Goal: Task Accomplishment & Management: Use online tool/utility

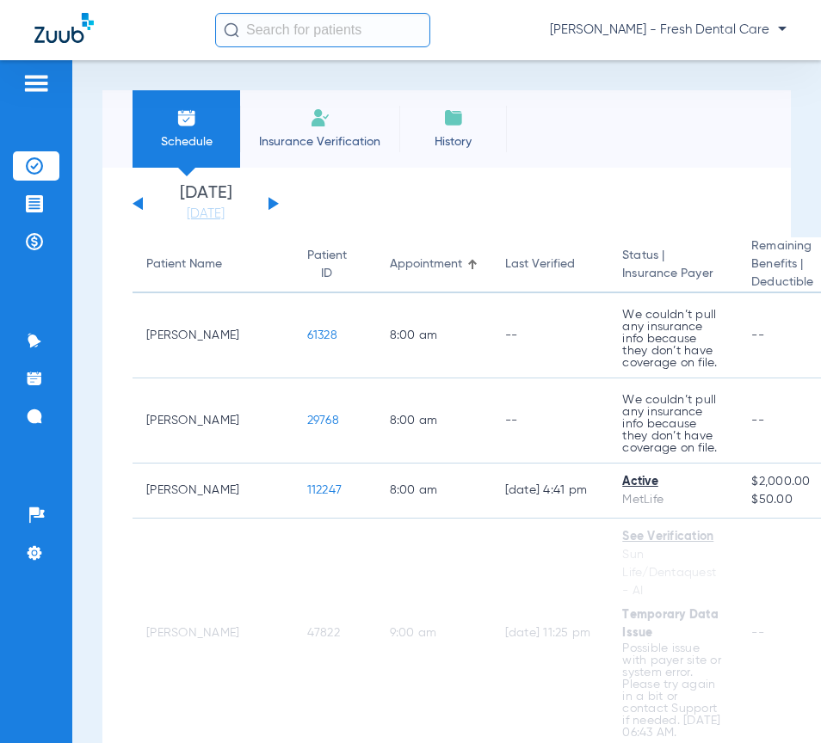
click at [253, 29] on input "text" at bounding box center [322, 30] width 215 height 34
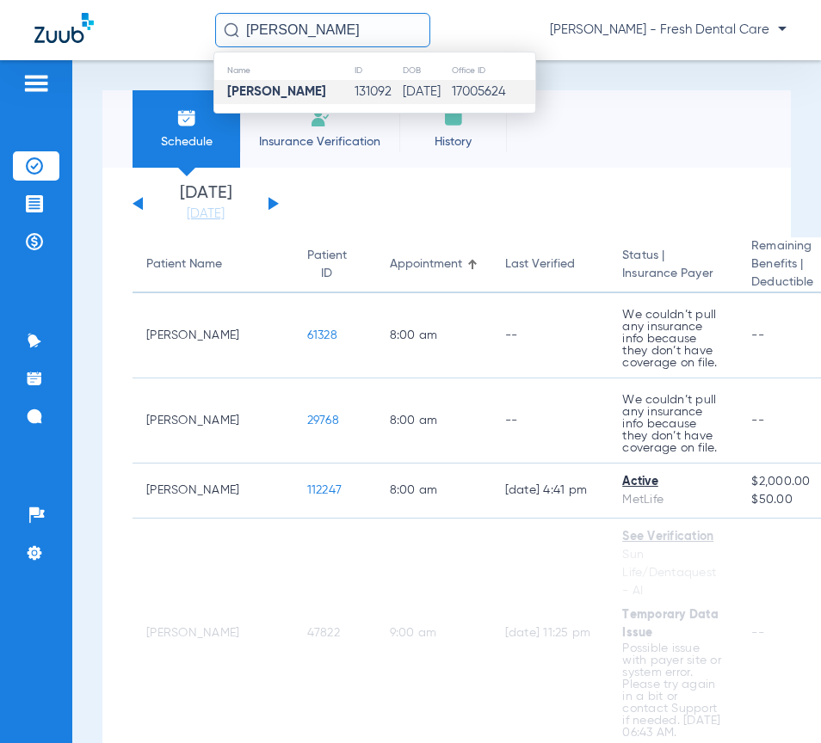
type input "[PERSON_NAME]"
click at [402, 102] on td "[DATE]" at bounding box center [426, 92] width 49 height 24
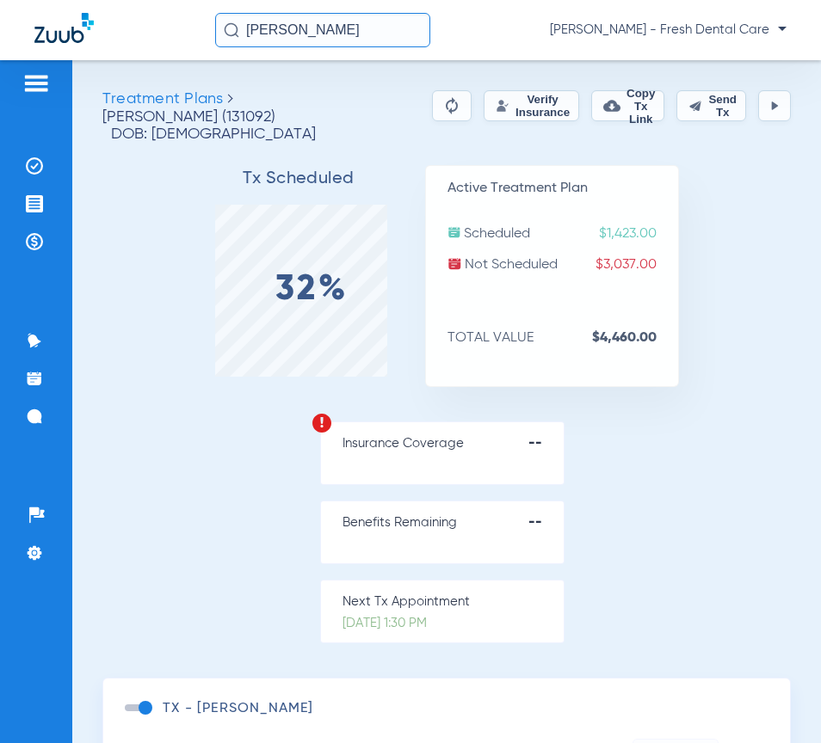
click at [534, 104] on button "Verify Insurance" at bounding box center [532, 105] width 96 height 31
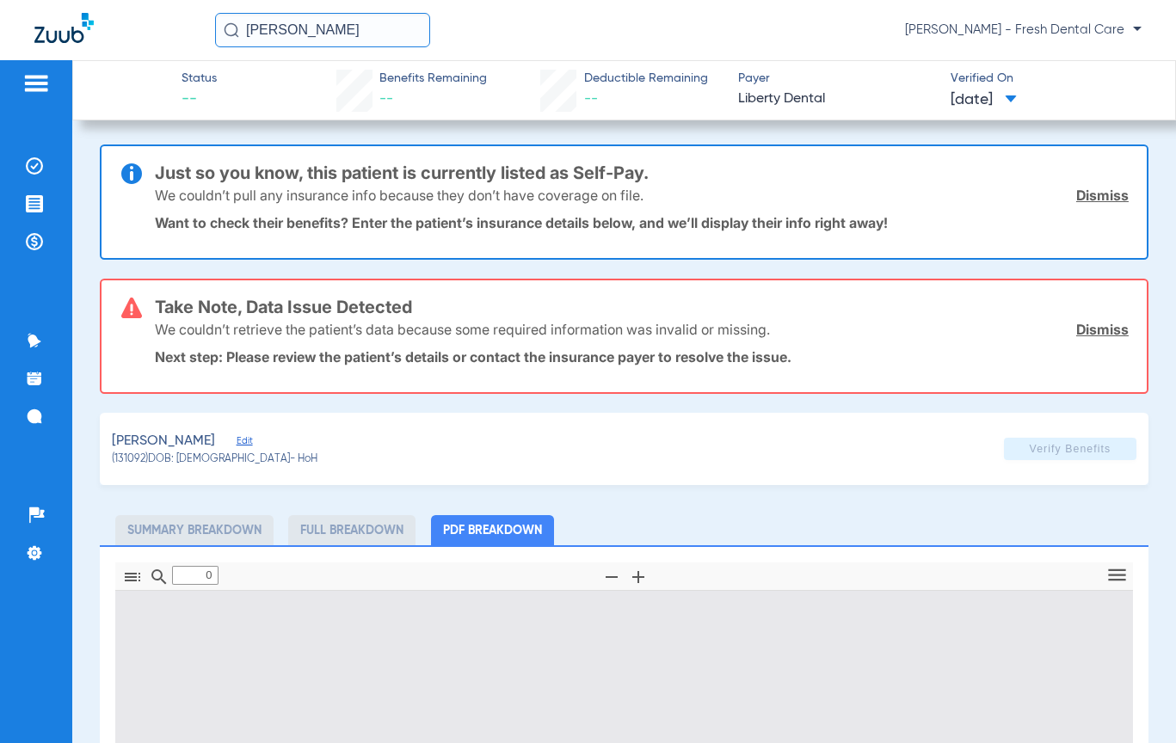
click at [379, 34] on input "[PERSON_NAME]" at bounding box center [322, 30] width 215 height 34
type input "1"
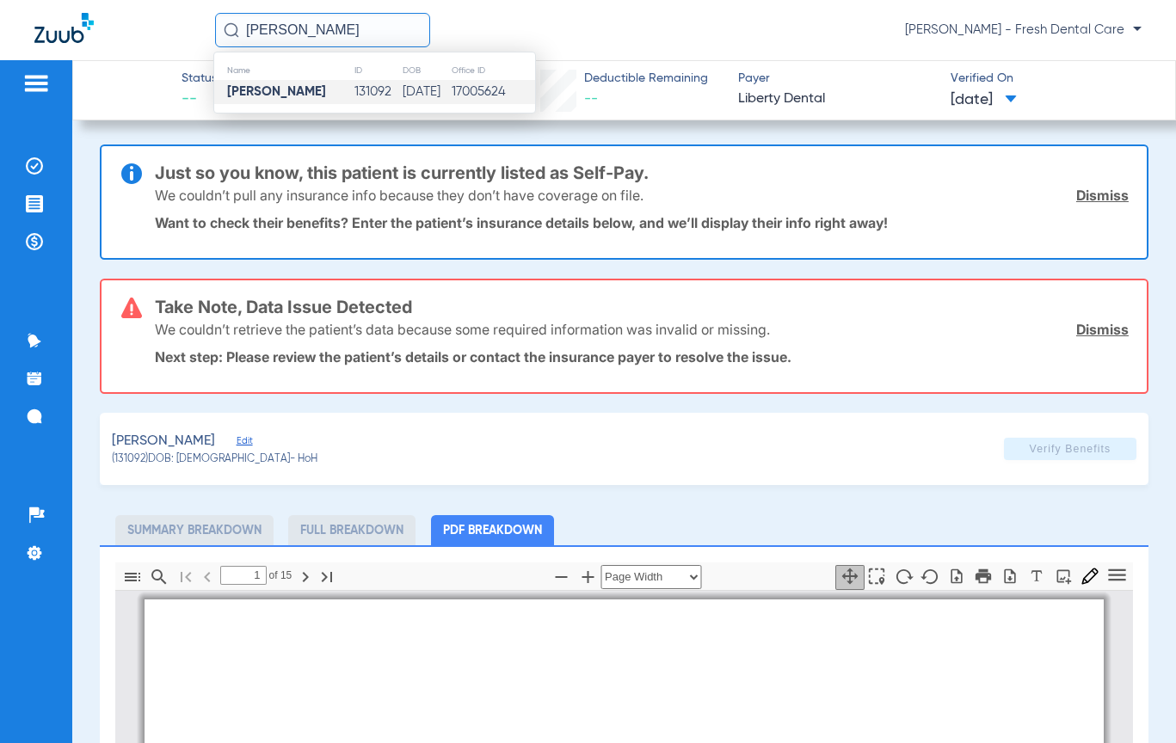
scroll to position [9, 0]
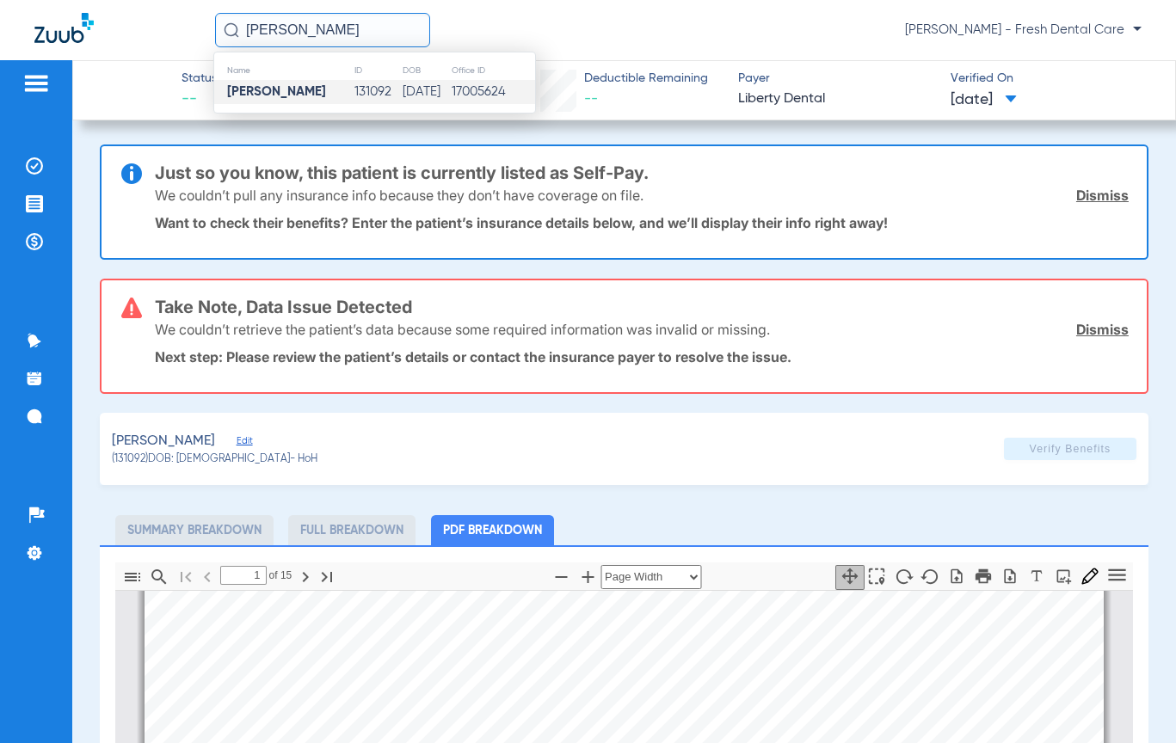
click at [339, 32] on input "[PERSON_NAME]" at bounding box center [322, 30] width 215 height 34
click at [354, 97] on td "131092" at bounding box center [378, 92] width 48 height 24
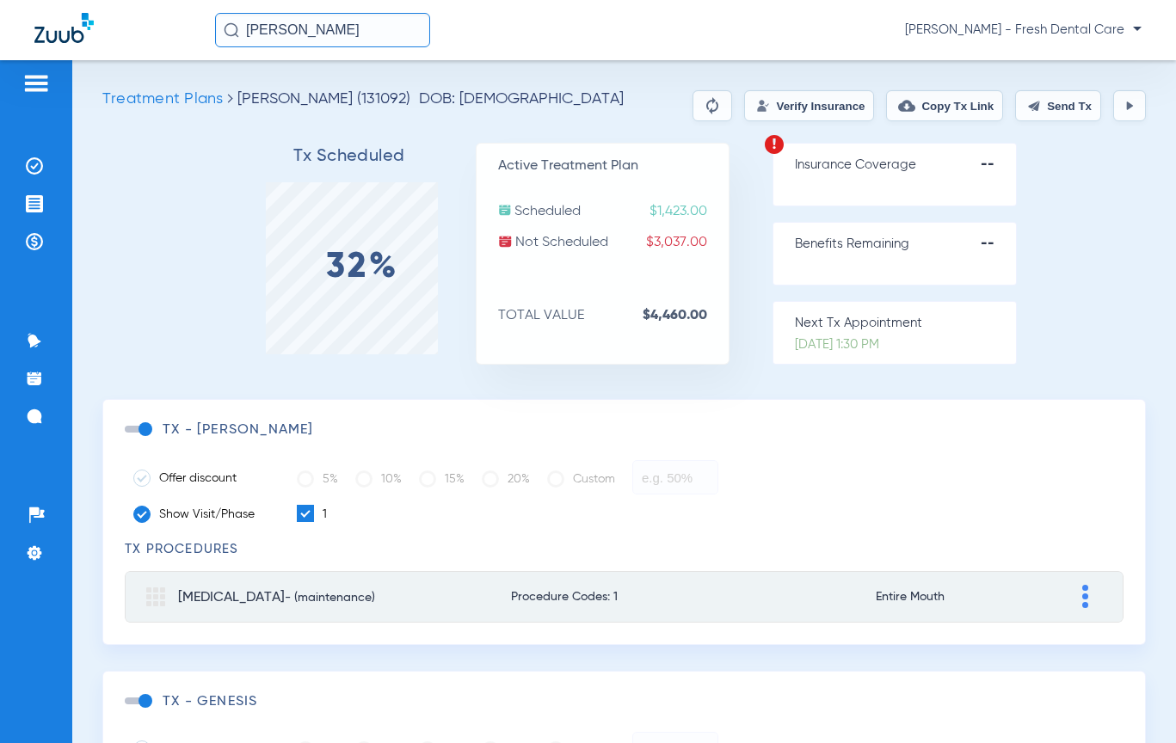
drag, startPoint x: 367, startPoint y: 29, endPoint x: 134, endPoint y: 29, distance: 232.3
click at [134, 29] on div "[PERSON_NAME] [PERSON_NAME] - Fresh Dental Care" at bounding box center [588, 30] width 1176 height 60
click at [396, 31] on input "[PERSON_NAME]" at bounding box center [322, 30] width 215 height 34
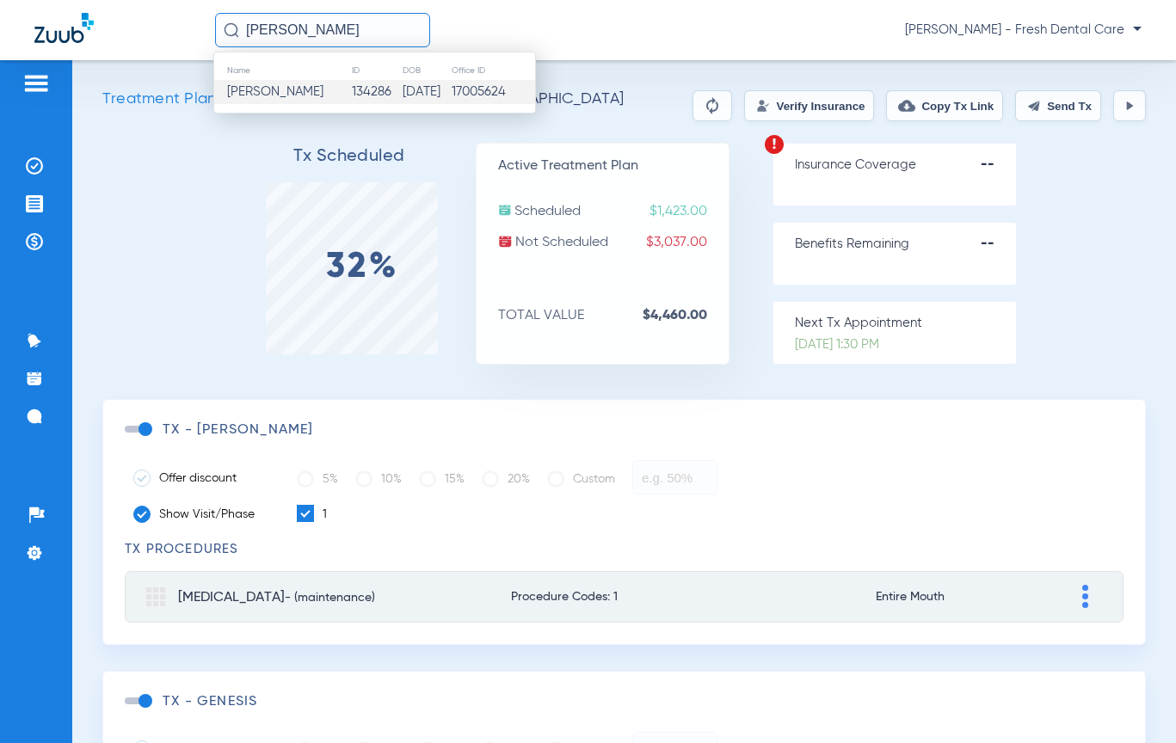
type input "[PERSON_NAME]"
click at [388, 90] on td "134286" at bounding box center [376, 92] width 51 height 24
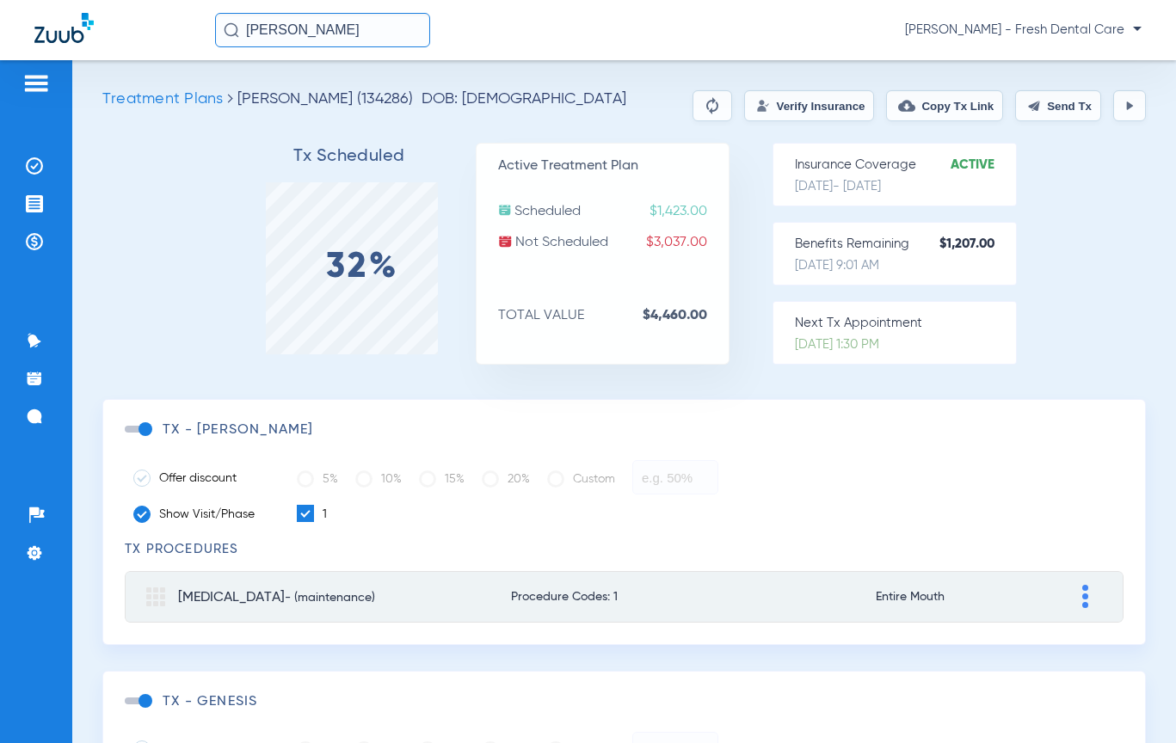
click at [773, 104] on button "Verify Insurance" at bounding box center [809, 105] width 130 height 31
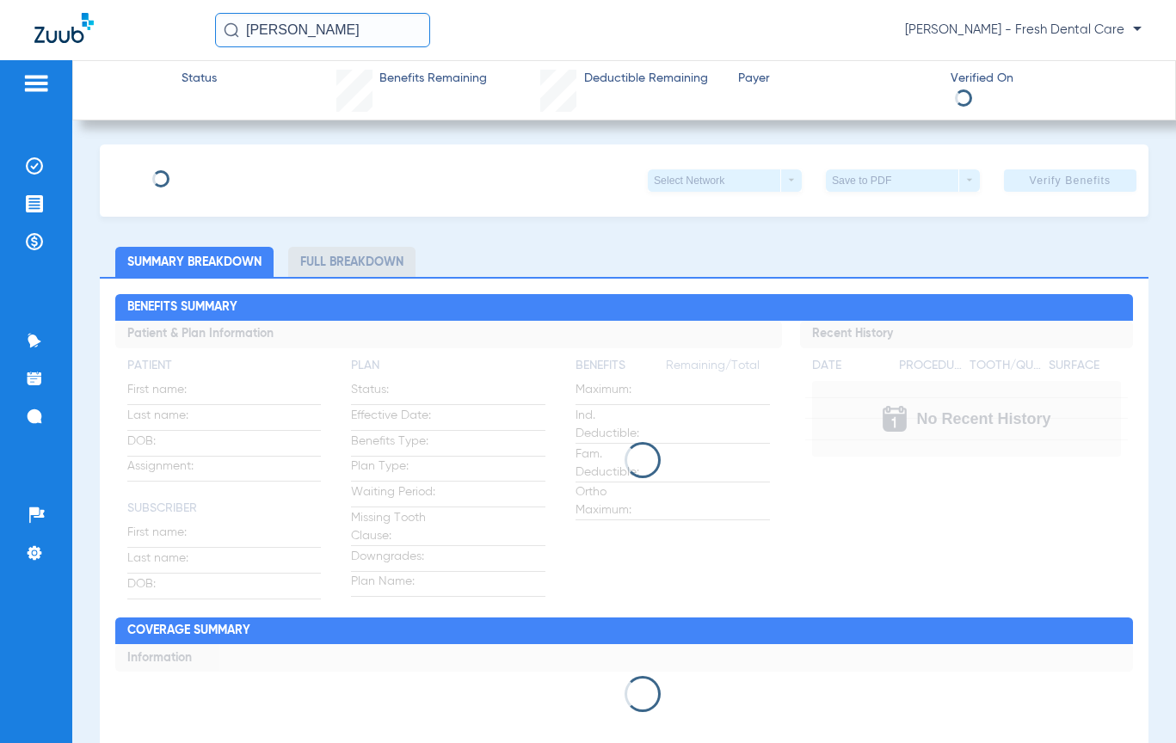
type input "[PERSON_NAME]"
type input "[DATE]"
type input "997674481"
type input "1825011"
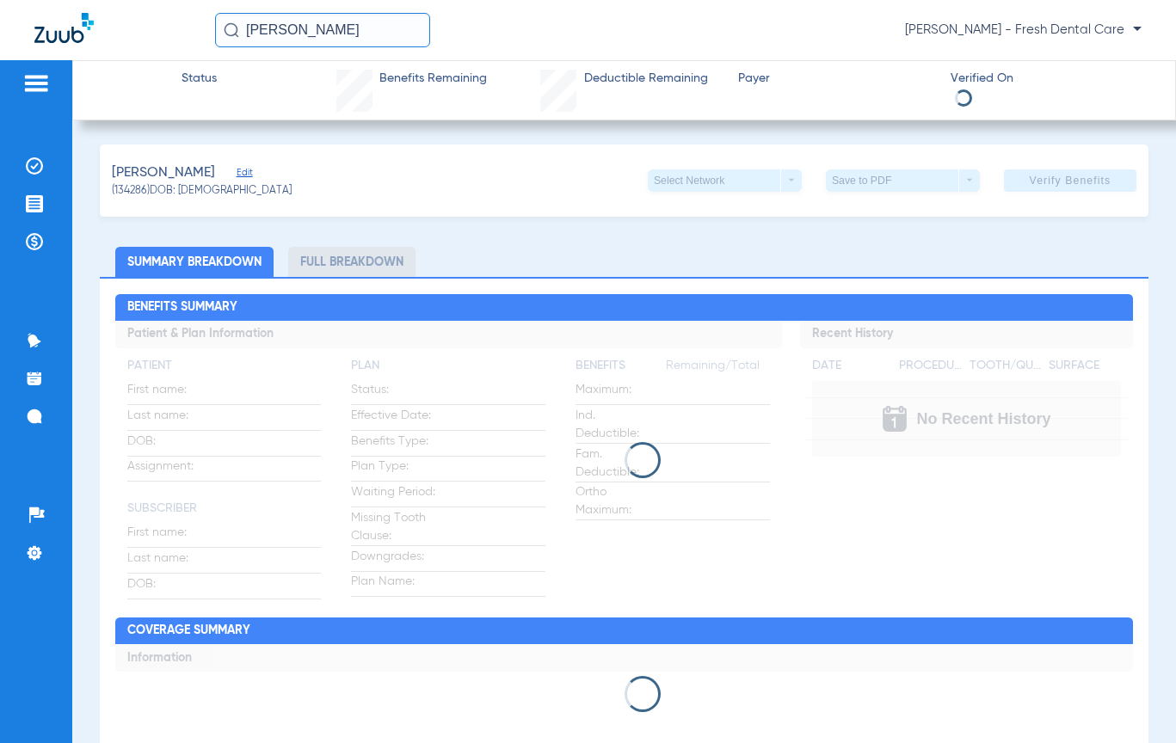
click at [252, 174] on span "Edit" at bounding box center [244, 175] width 15 height 16
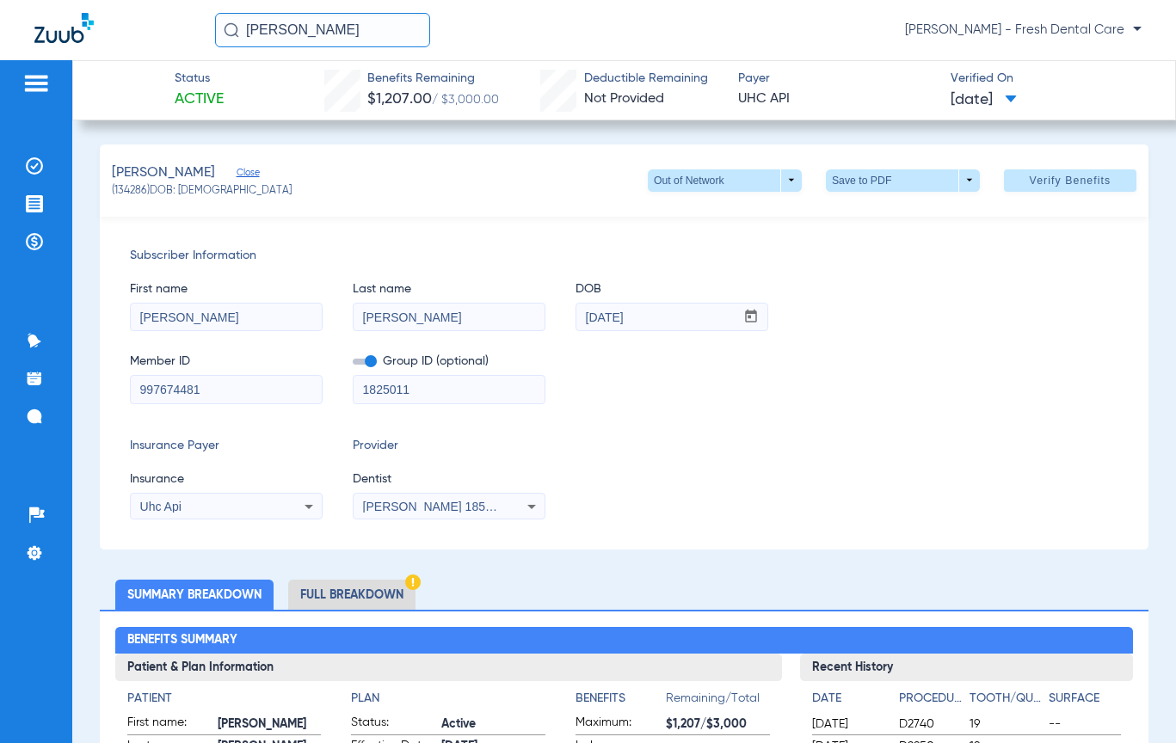
click at [490, 503] on span "[PERSON_NAME] 1851746408" at bounding box center [448, 507] width 170 height 14
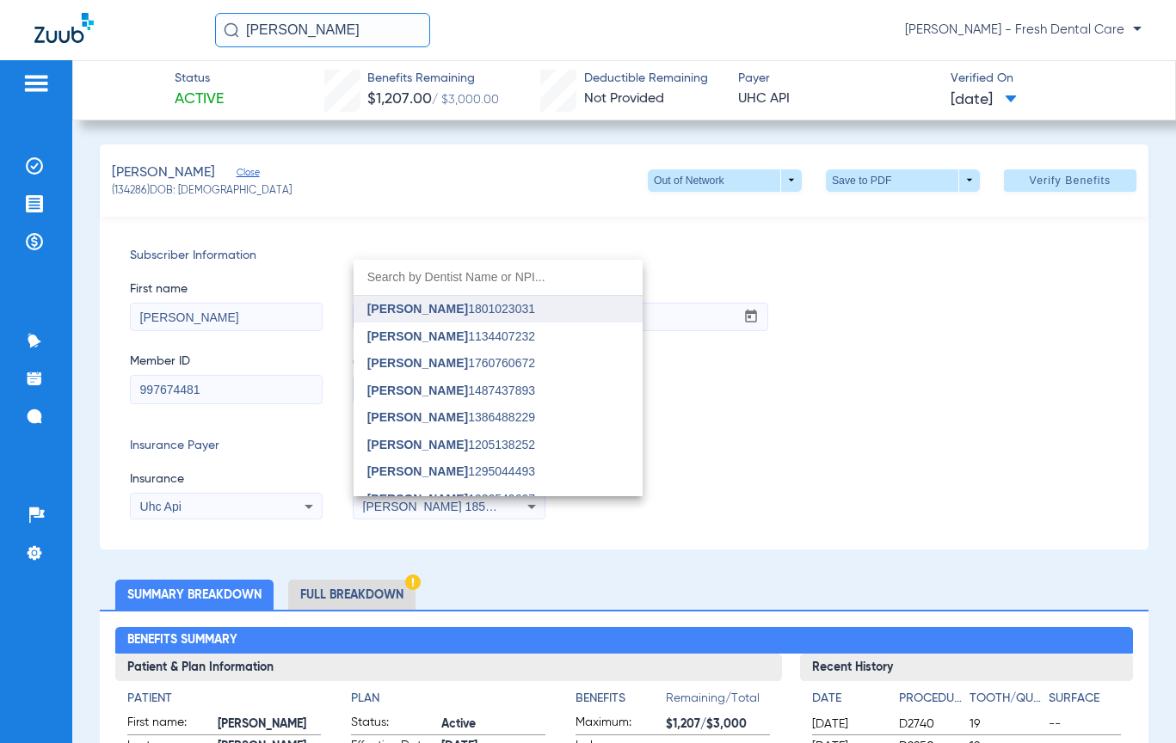
click at [477, 313] on span "[PERSON_NAME] 1801023031" at bounding box center [451, 309] width 168 height 12
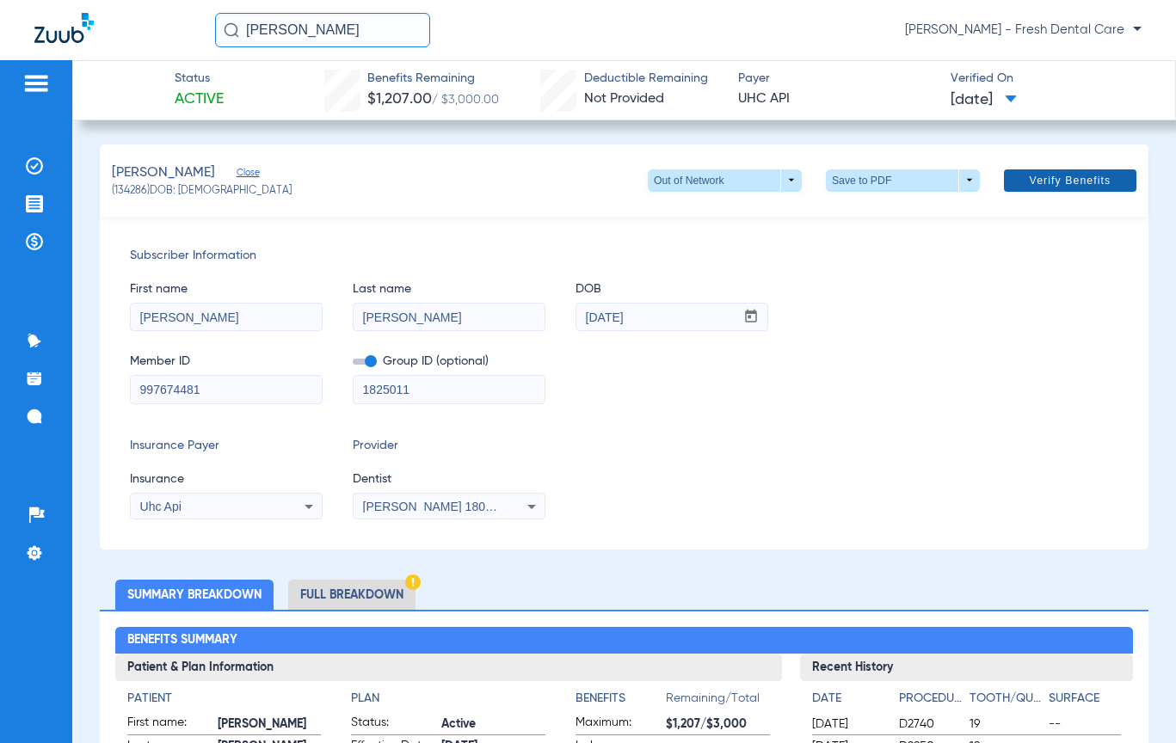
click at [1035, 178] on span "Verify Benefits" at bounding box center [1071, 181] width 82 height 14
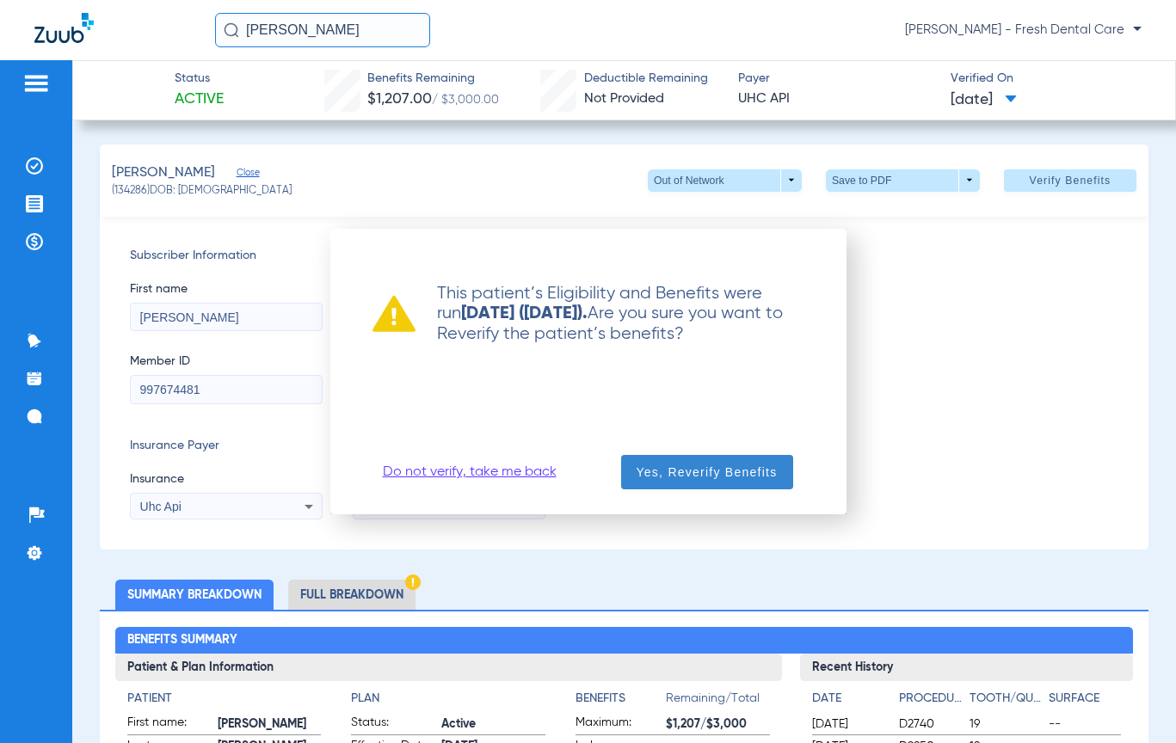
click at [725, 472] on span "Yes, Reverify Benefits" at bounding box center [707, 472] width 141 height 17
